Goal: Navigation & Orientation: Find specific page/section

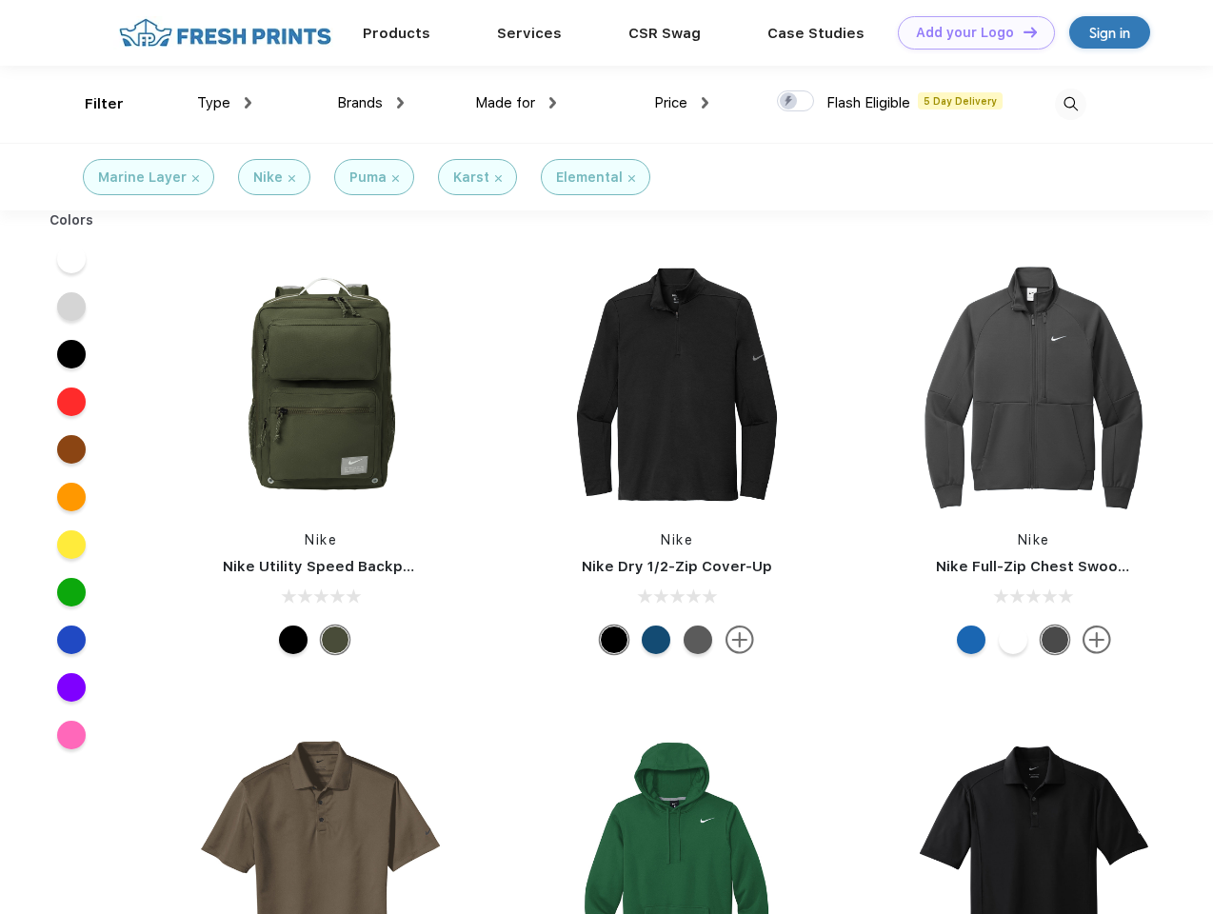
scroll to position [1, 0]
click at [969, 32] on link "Add your Logo Design Tool" at bounding box center [976, 32] width 157 height 33
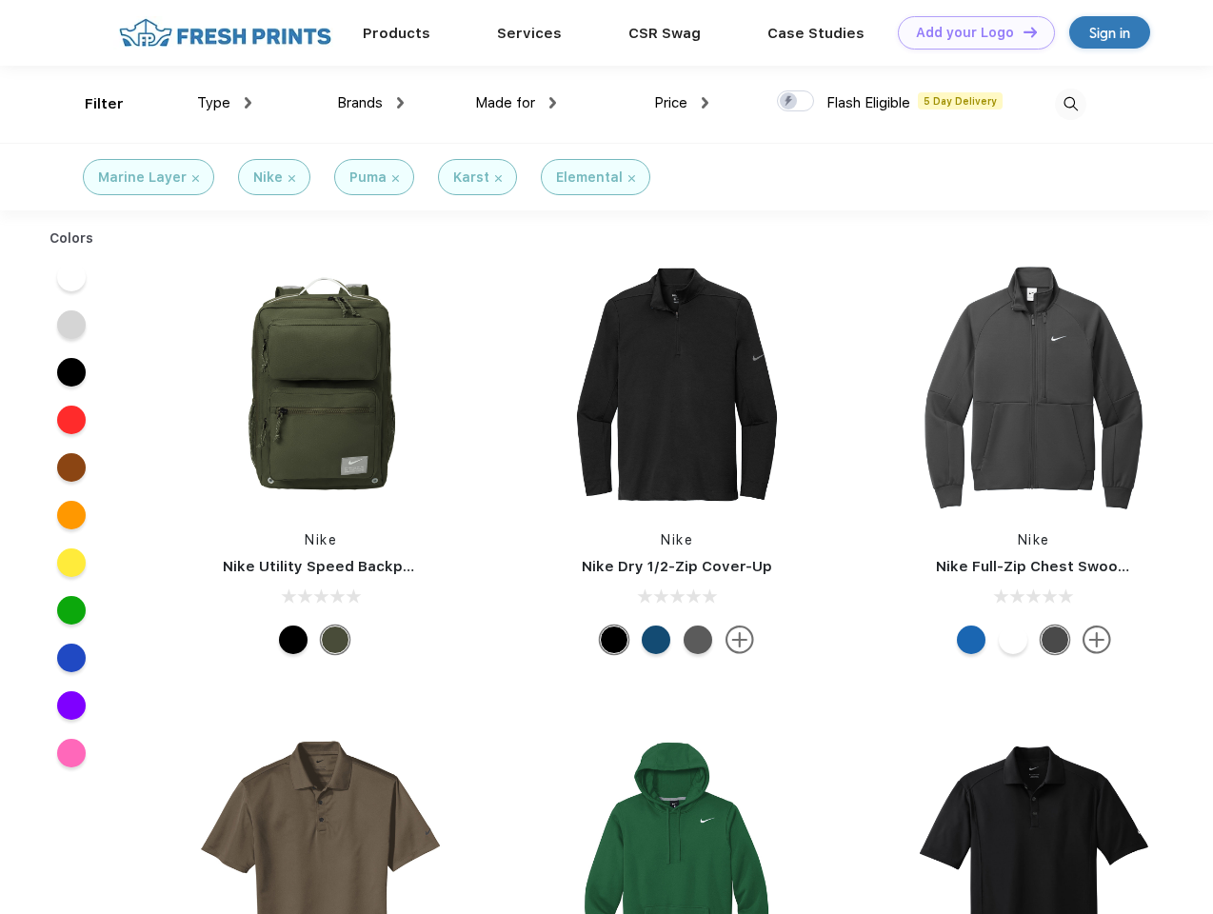
click at [0, 0] on div "Design Tool" at bounding box center [0, 0] width 0 height 0
click at [1021, 31] on link "Add your Logo Design Tool" at bounding box center [976, 32] width 157 height 33
click at [91, 104] on div "Filter" at bounding box center [104, 104] width 39 height 22
click at [225, 103] on span "Type" at bounding box center [213, 102] width 33 height 17
click at [370, 103] on span "Brands" at bounding box center [360, 102] width 46 height 17
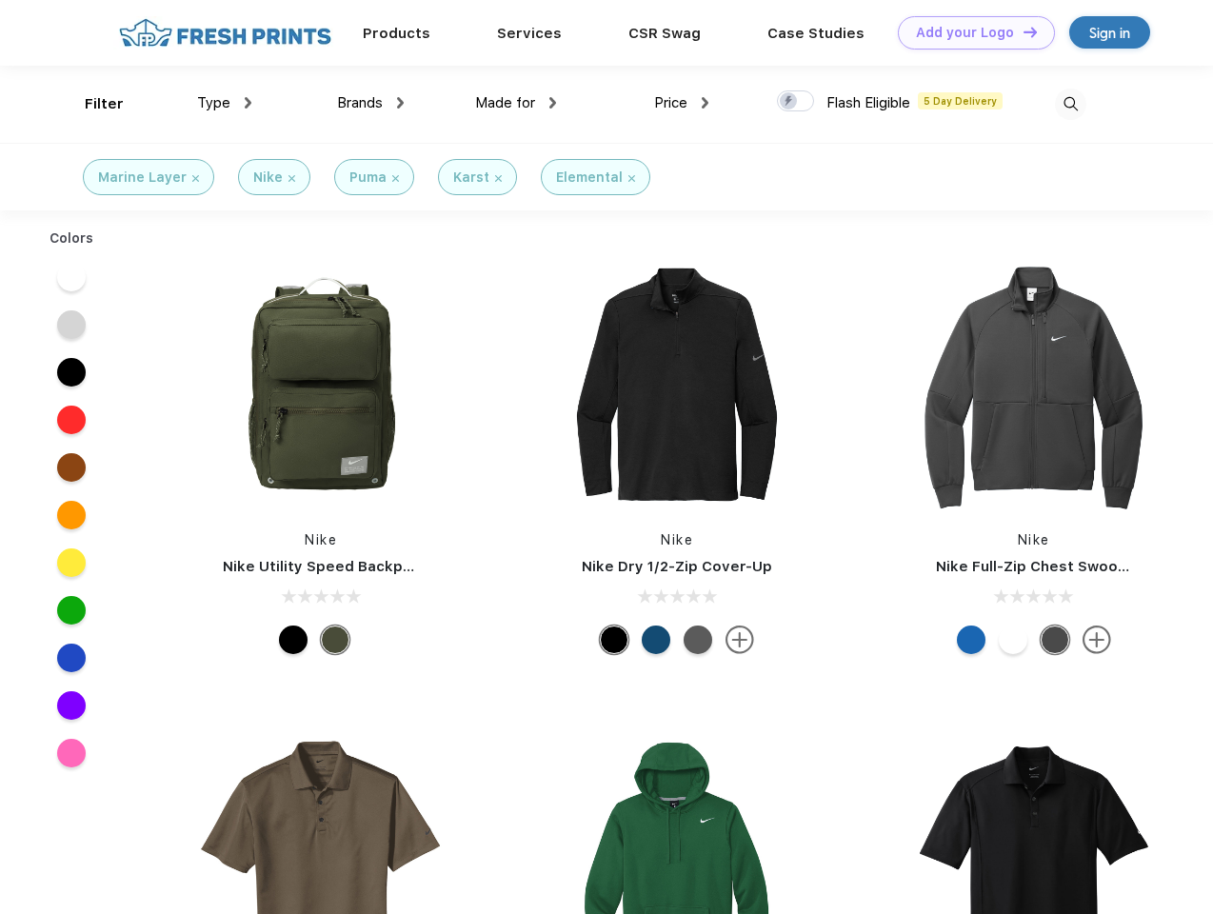
click at [516, 103] on span "Made for" at bounding box center [505, 102] width 60 height 17
click at [681, 103] on span "Price" at bounding box center [670, 102] width 33 height 17
click at [796, 102] on div at bounding box center [795, 100] width 37 height 21
click at [789, 102] on input "checkbox" at bounding box center [783, 95] width 12 height 12
click at [1070, 104] on img at bounding box center [1070, 104] width 31 height 31
